Goal: Information Seeking & Learning: Learn about a topic

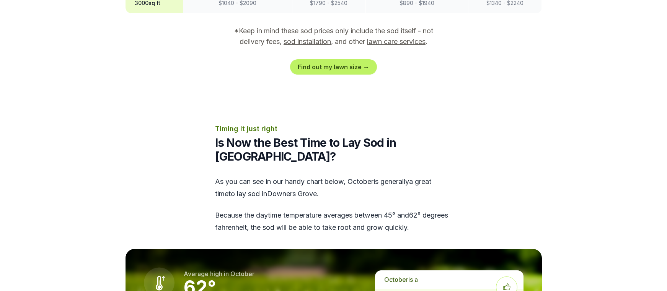
scroll to position [842, 0]
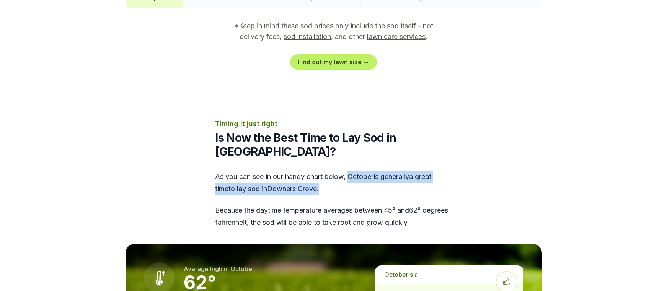
drag, startPoint x: 352, startPoint y: 150, endPoint x: 438, endPoint y: 158, distance: 86.5
click at [438, 171] on div "As you can see in our handy chart below, october is generally a great time to l…" at bounding box center [333, 200] width 237 height 58
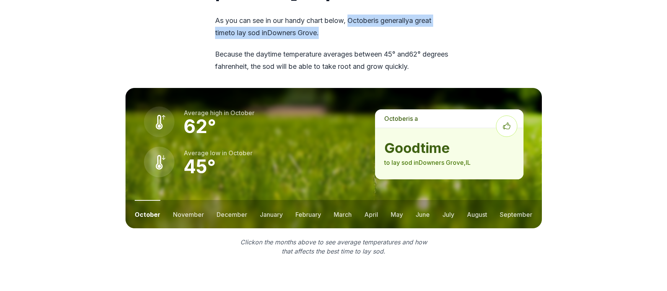
scroll to position [995, 0]
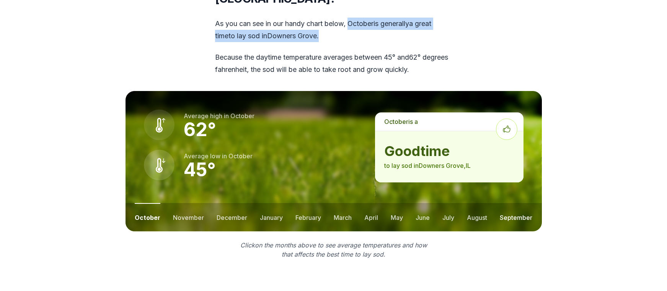
click at [528, 203] on button "september" at bounding box center [516, 217] width 33 height 28
click at [478, 203] on button "august" at bounding box center [475, 217] width 20 height 28
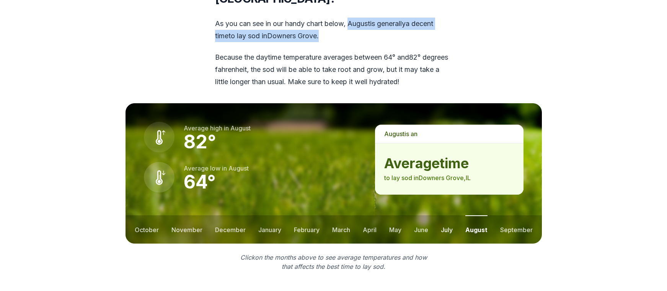
click at [451, 216] on button "july" at bounding box center [447, 230] width 12 height 28
click at [424, 216] on button "june" at bounding box center [422, 230] width 14 height 28
click at [390, 216] on button "may" at bounding box center [396, 230] width 12 height 28
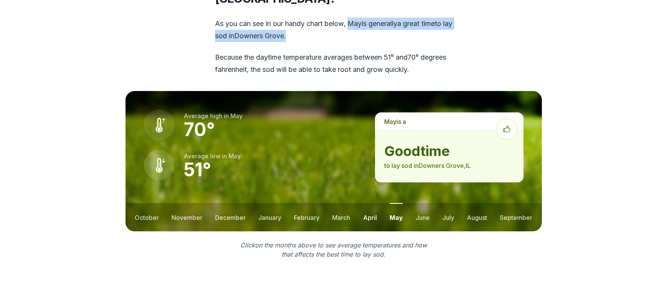
click at [366, 203] on button "april" at bounding box center [370, 217] width 14 height 28
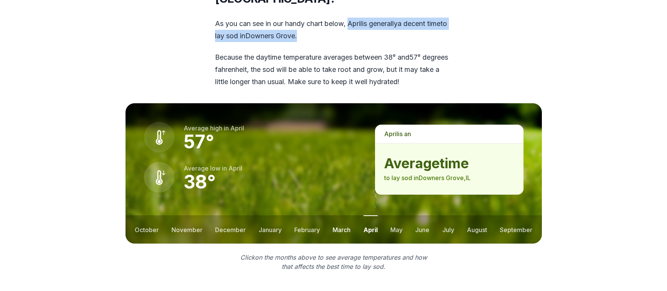
click at [343, 216] on button "march" at bounding box center [342, 230] width 18 height 28
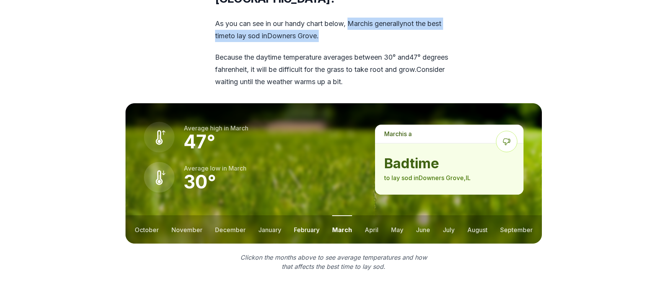
click at [315, 216] on button "february" at bounding box center [307, 230] width 26 height 28
click at [266, 216] on button "january" at bounding box center [269, 230] width 23 height 28
click at [225, 216] on button "december" at bounding box center [230, 230] width 31 height 28
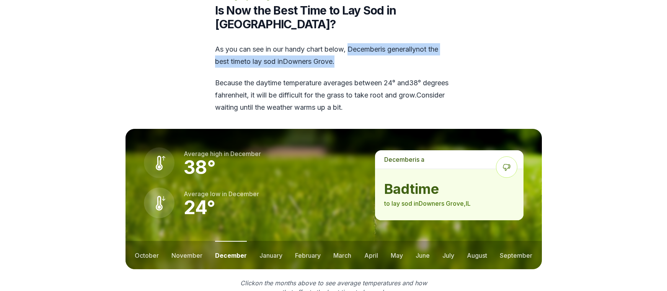
scroll to position [957, 0]
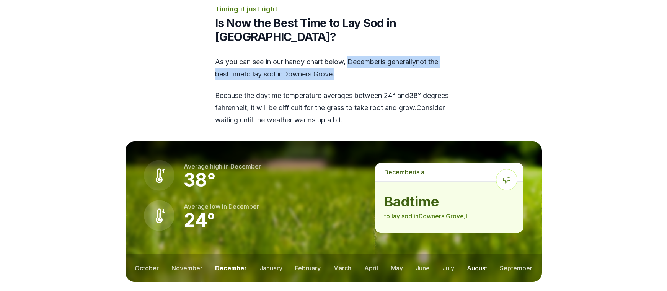
click at [480, 254] on button "august" at bounding box center [477, 268] width 20 height 28
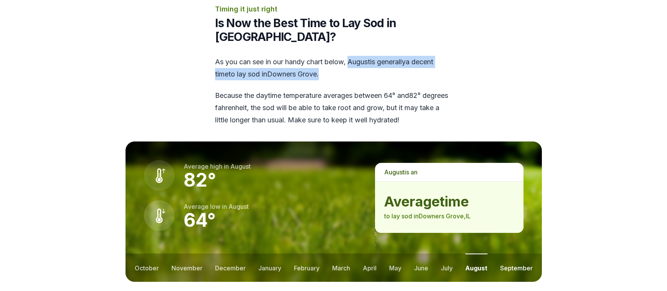
click at [516, 254] on button "september" at bounding box center [516, 268] width 33 height 28
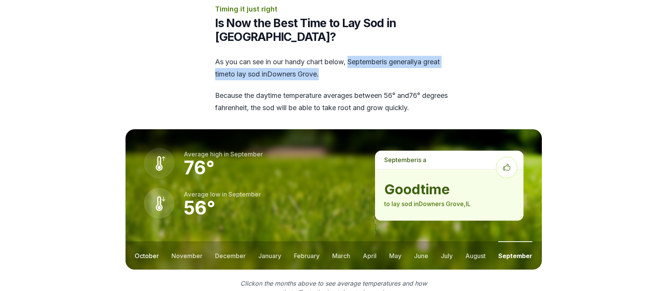
click at [148, 242] on button "october" at bounding box center [147, 256] width 24 height 28
click at [184, 242] on button "november" at bounding box center [188, 256] width 31 height 28
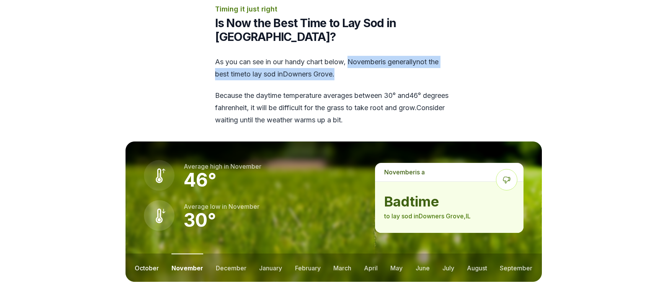
click at [142, 254] on button "october" at bounding box center [147, 268] width 24 height 28
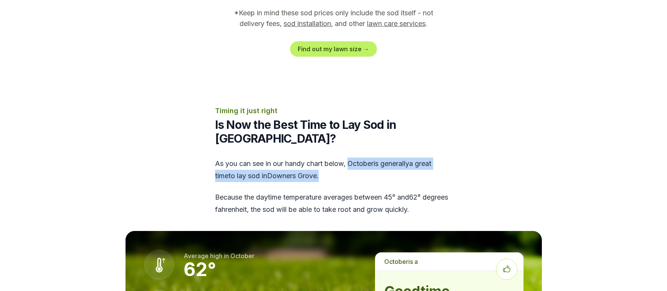
scroll to position [842, 0]
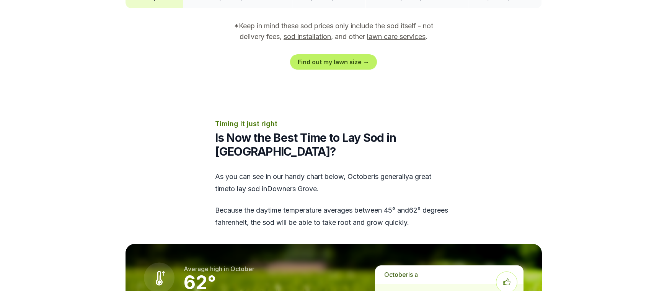
click at [282, 204] on p "Because the daytime temperature averages between 45 ° and 62 ° degrees fahrenhe…" at bounding box center [333, 216] width 237 height 24
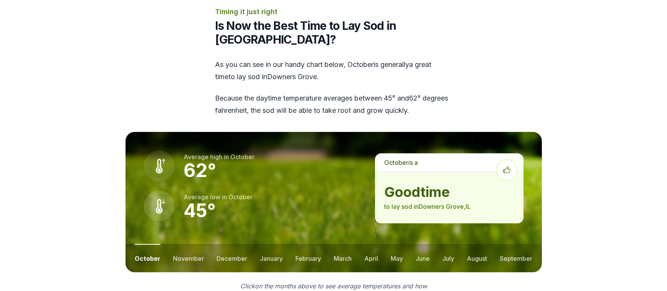
scroll to position [957, 0]
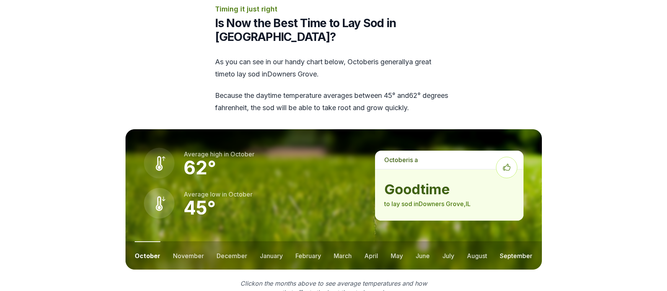
click at [522, 242] on button "september" at bounding box center [516, 256] width 33 height 28
click at [144, 242] on button "october" at bounding box center [147, 256] width 24 height 28
click at [513, 242] on button "september" at bounding box center [516, 256] width 33 height 28
click at [482, 242] on button "august" at bounding box center [475, 256] width 20 height 28
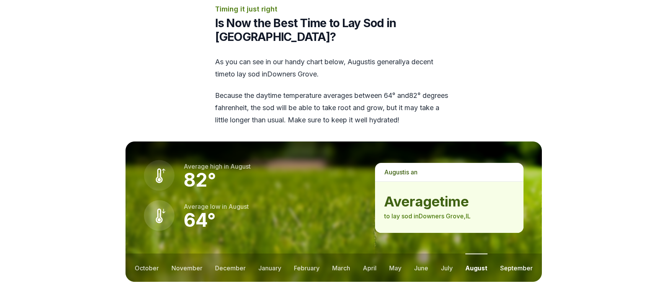
click at [517, 254] on button "september" at bounding box center [516, 268] width 33 height 28
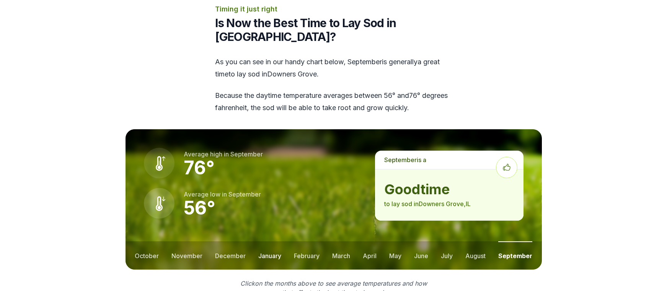
click at [267, 242] on button "january" at bounding box center [269, 256] width 23 height 28
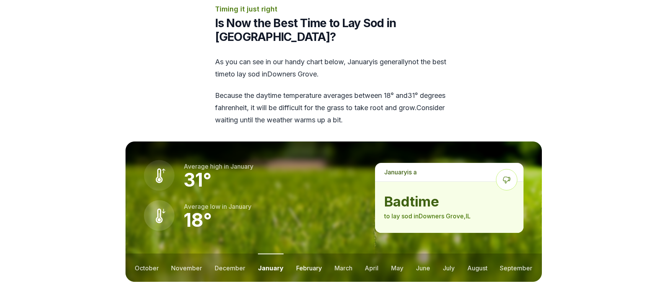
click at [312, 254] on button "february" at bounding box center [309, 268] width 26 height 28
click at [348, 254] on button "march" at bounding box center [343, 268] width 18 height 28
click at [372, 254] on button "april" at bounding box center [372, 268] width 14 height 28
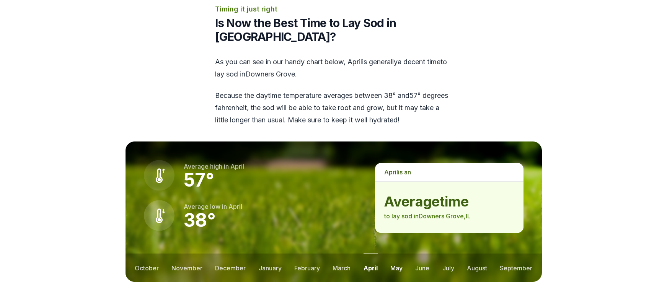
click at [397, 254] on button "may" at bounding box center [396, 268] width 12 height 28
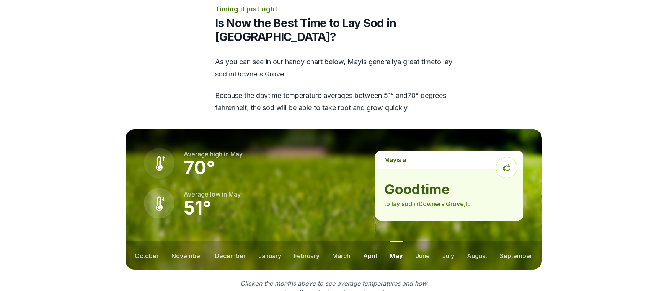
click at [373, 242] on button "april" at bounding box center [370, 256] width 14 height 28
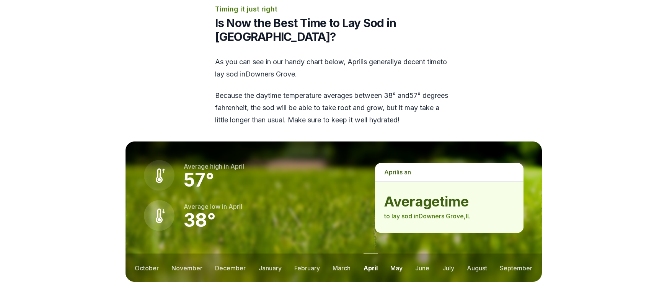
click at [399, 254] on button "may" at bounding box center [396, 268] width 12 height 28
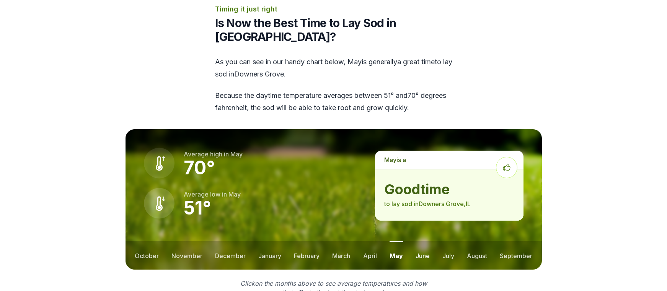
click at [416, 242] on button "june" at bounding box center [423, 256] width 14 height 28
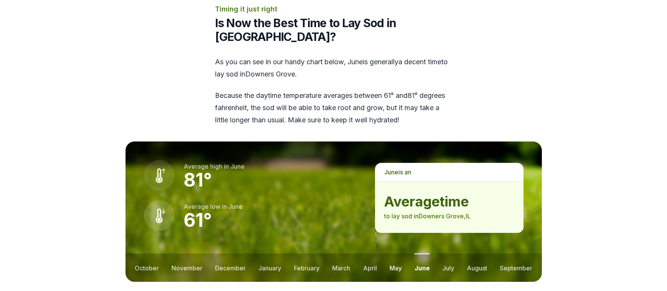
click at [395, 254] on button "may" at bounding box center [396, 268] width 12 height 28
